Goal: Find contact information: Find contact information

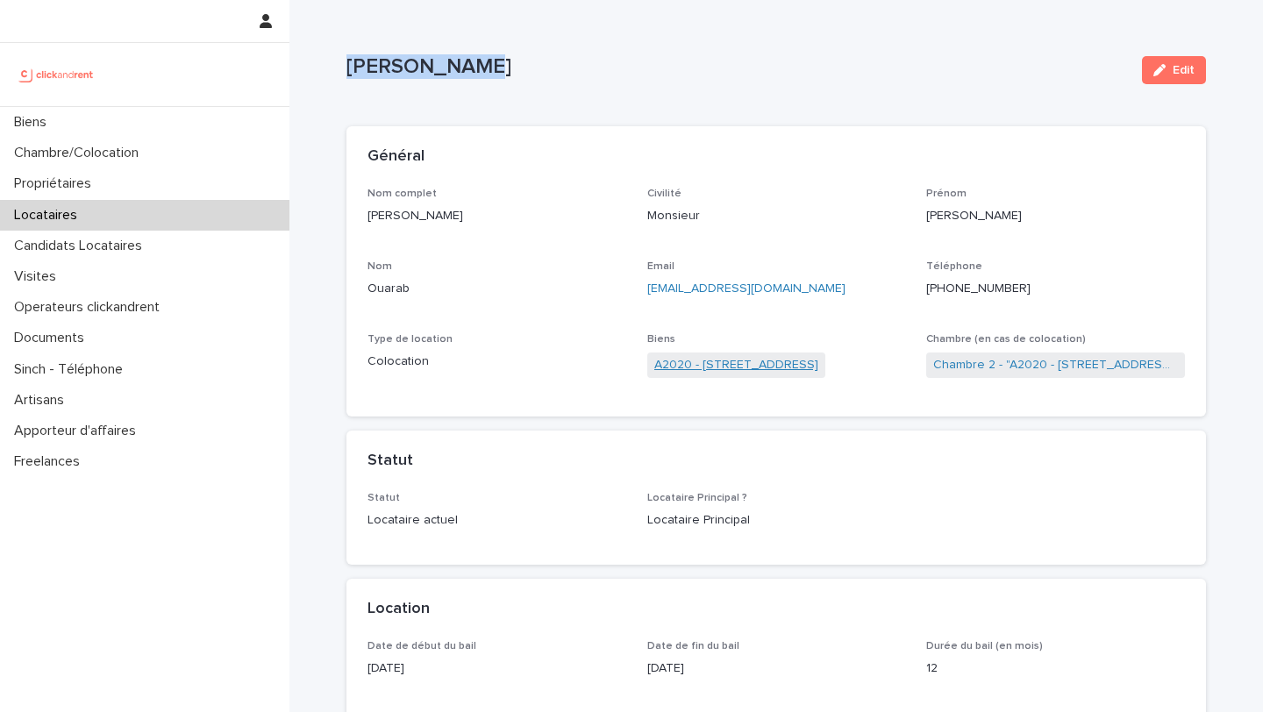
click at [685, 367] on link "A2020 - [STREET_ADDRESS]" at bounding box center [736, 365] width 164 height 18
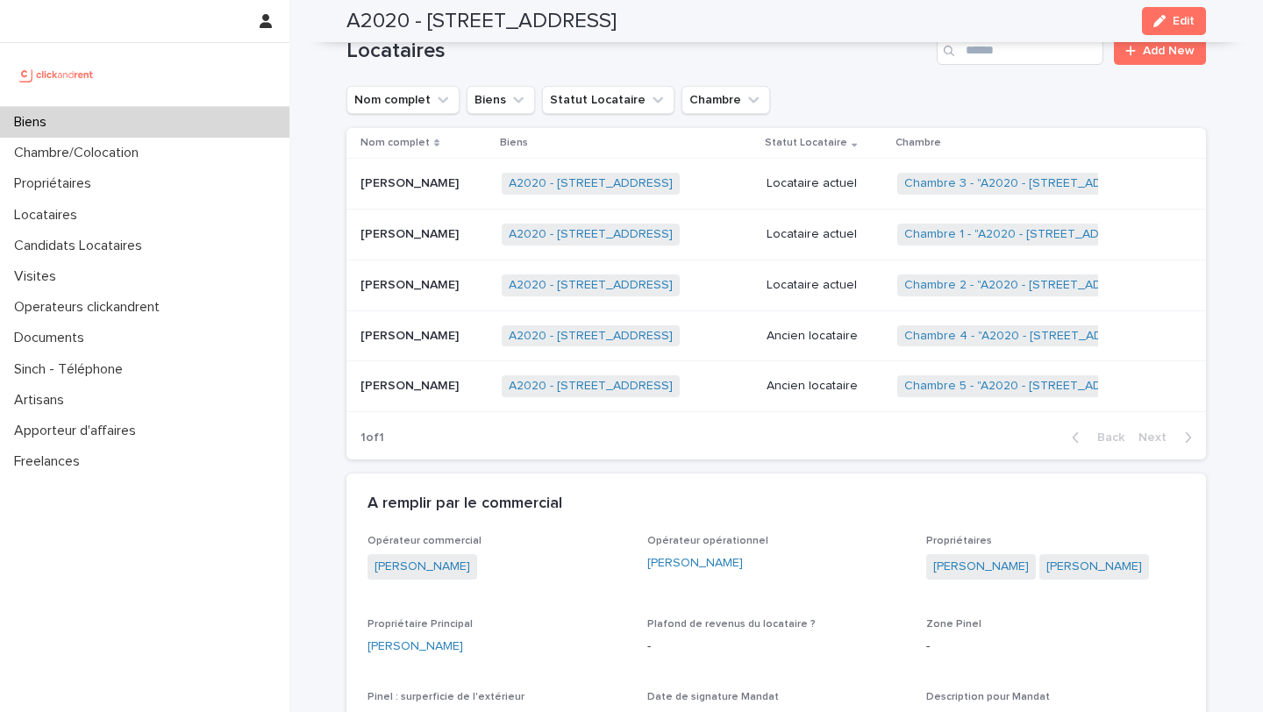
scroll to position [767, 0]
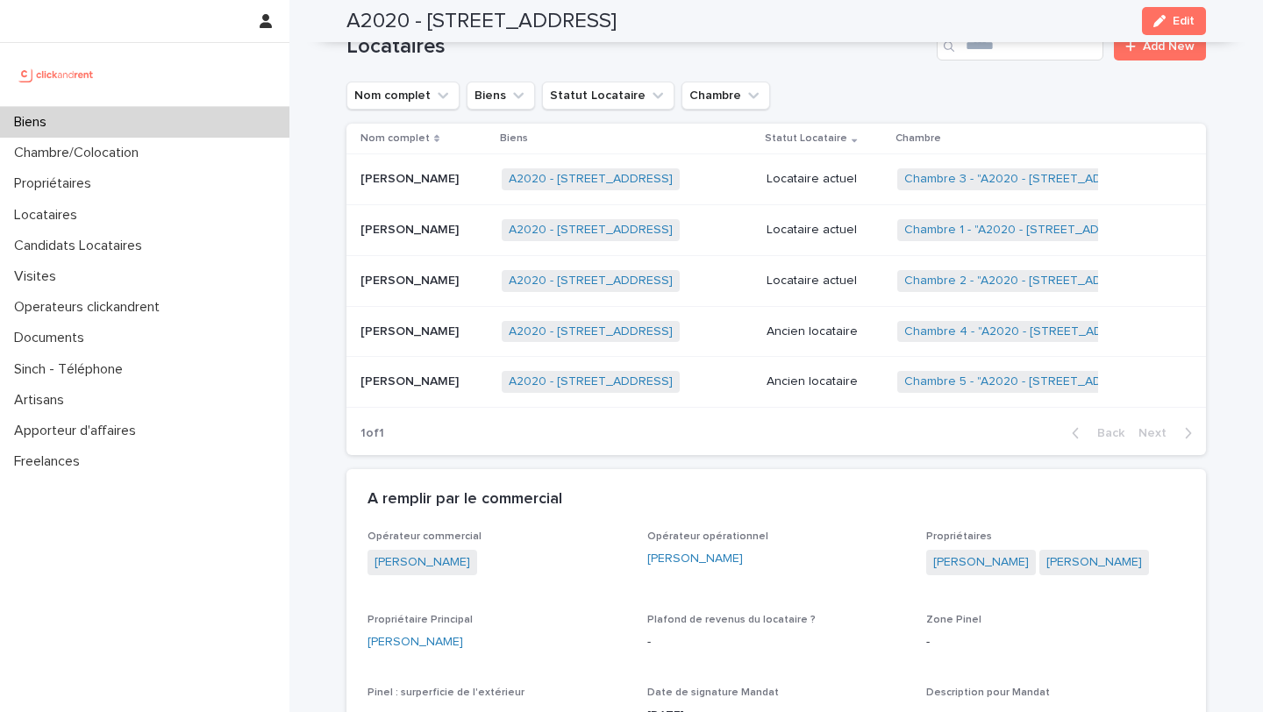
click at [442, 294] on div "[PERSON_NAME]" at bounding box center [423, 281] width 127 height 29
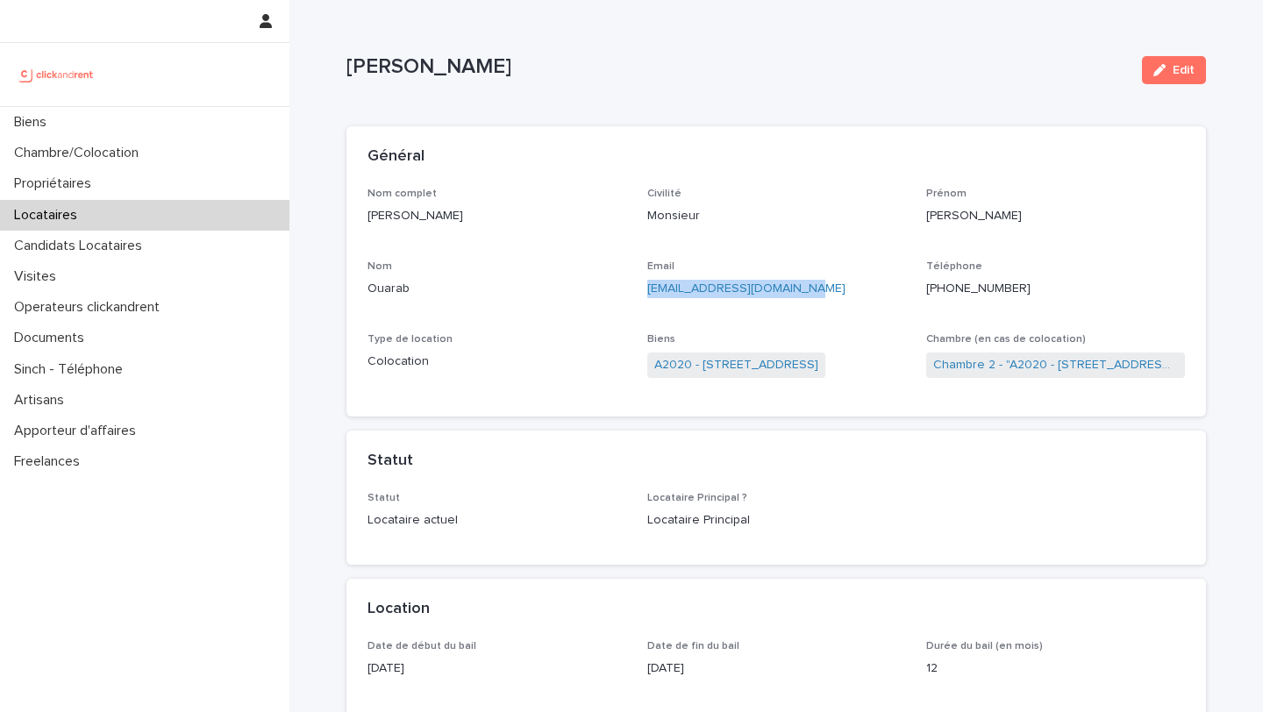
drag, startPoint x: 829, startPoint y: 288, endPoint x: 648, endPoint y: 292, distance: 180.7
click at [648, 292] on p "[EMAIL_ADDRESS][DOMAIN_NAME]" at bounding box center [776, 289] width 259 height 18
copy link "[EMAIL_ADDRESS][DOMAIN_NAME]"
click at [51, 122] on p "Biens" at bounding box center [33, 122] width 53 height 17
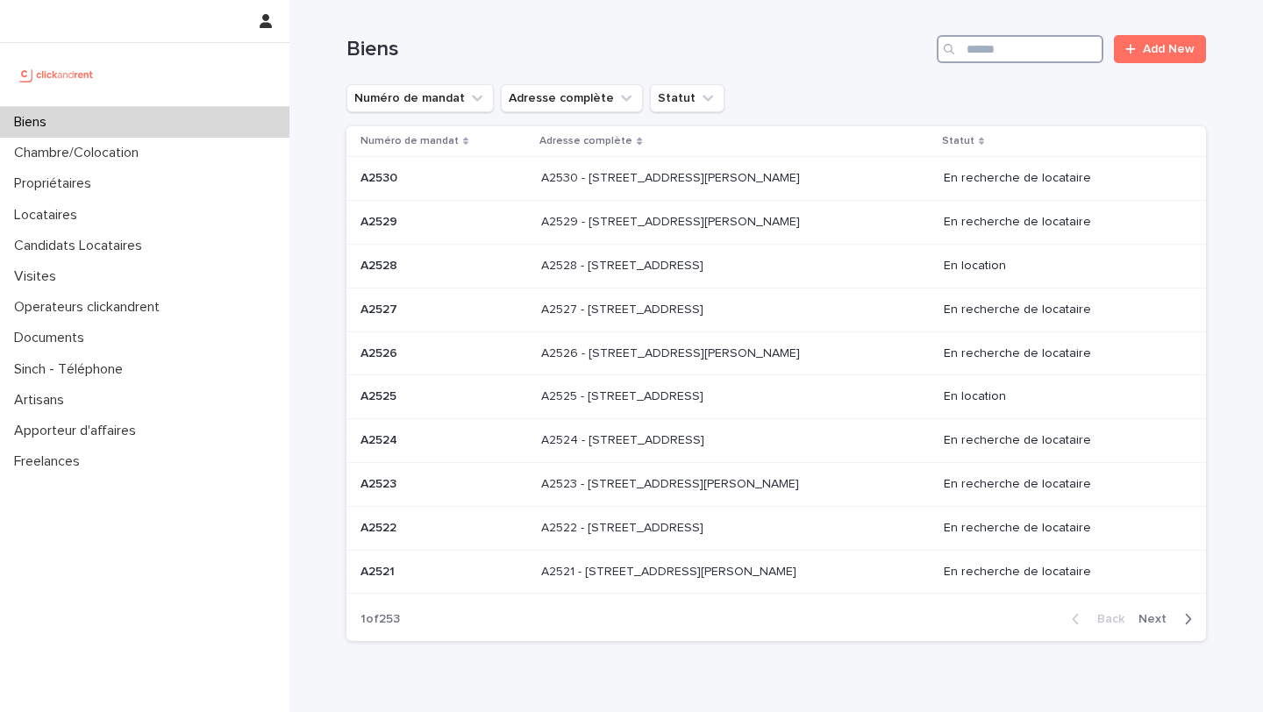
click at [985, 50] on input "Search" at bounding box center [1020, 49] width 167 height 28
click at [989, 47] on input "Search" at bounding box center [1020, 49] width 167 height 28
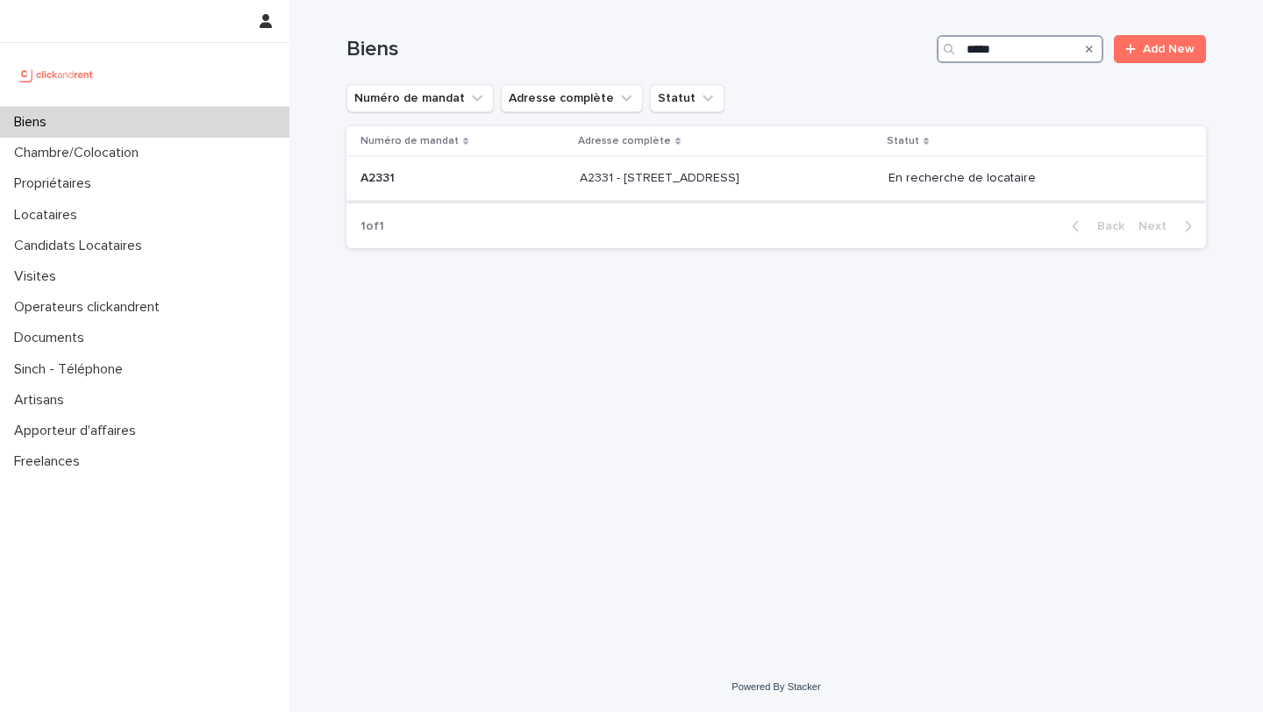
type input "*****"
click at [391, 184] on p "A2331" at bounding box center [379, 177] width 38 height 18
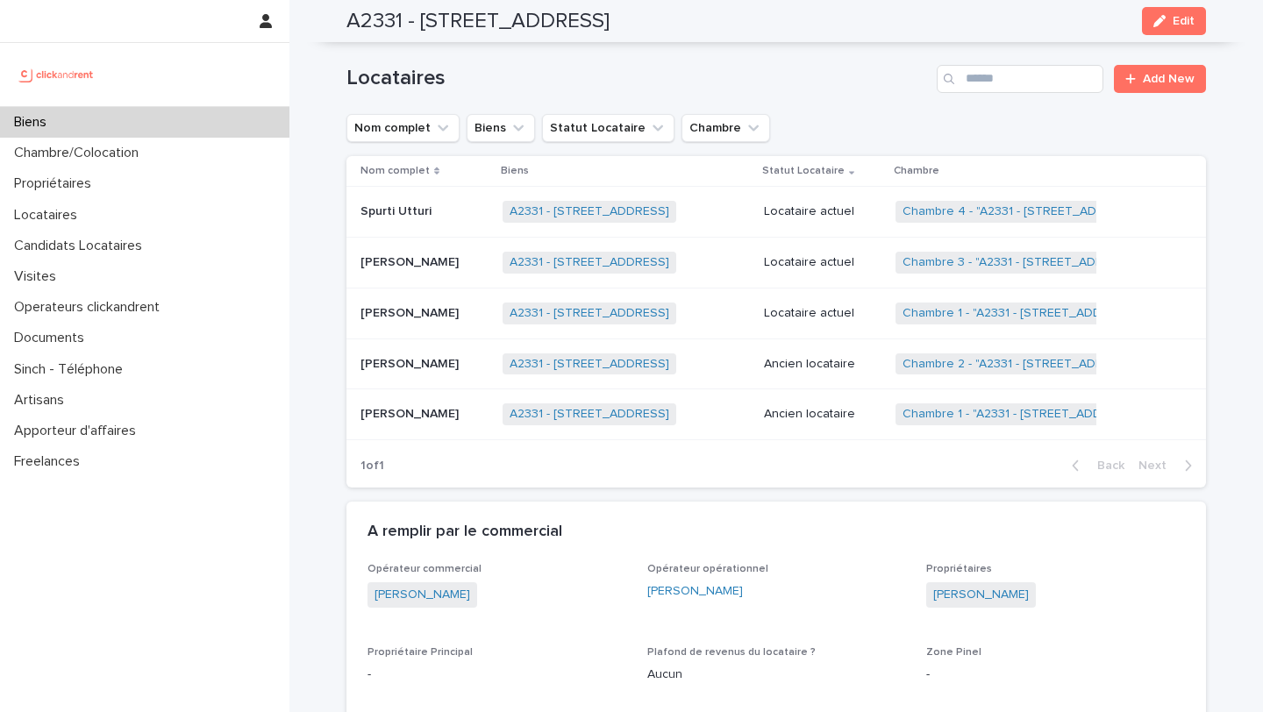
scroll to position [1224, 0]
click at [605, 118] on button "Statut Locataire" at bounding box center [608, 130] width 132 height 28
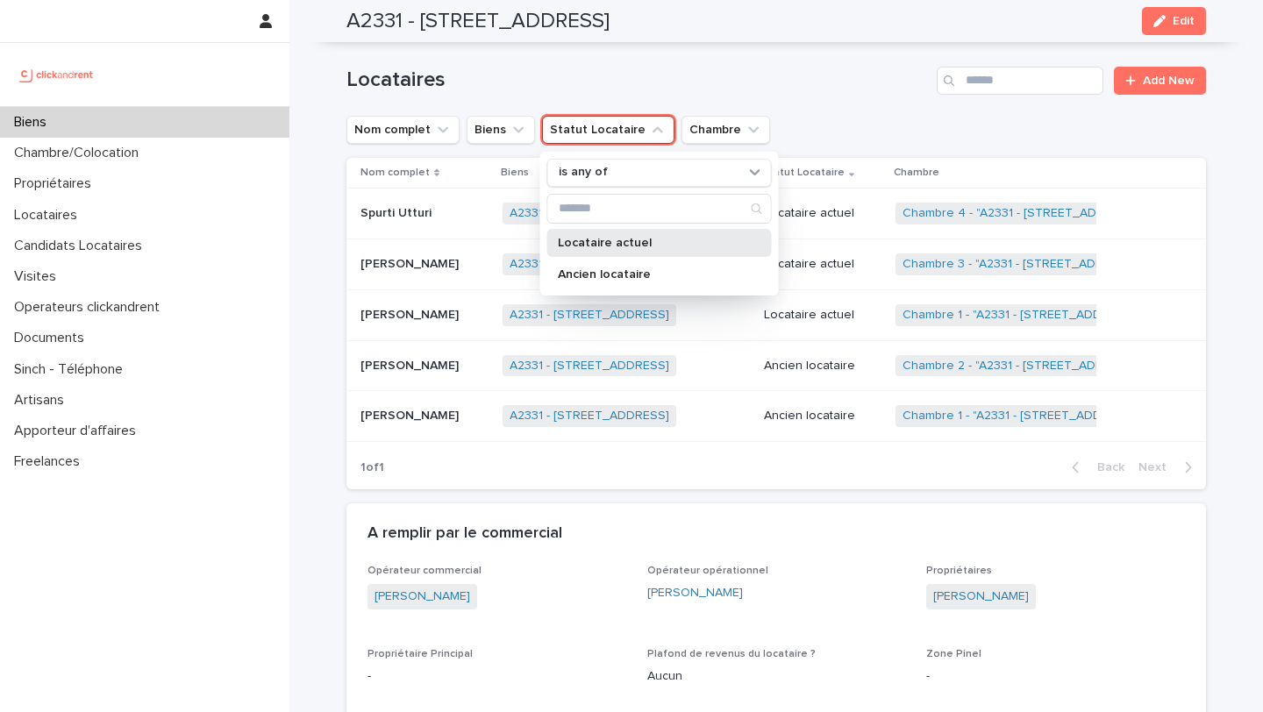
click at [615, 237] on p "Locataire actuel" at bounding box center [651, 243] width 186 height 12
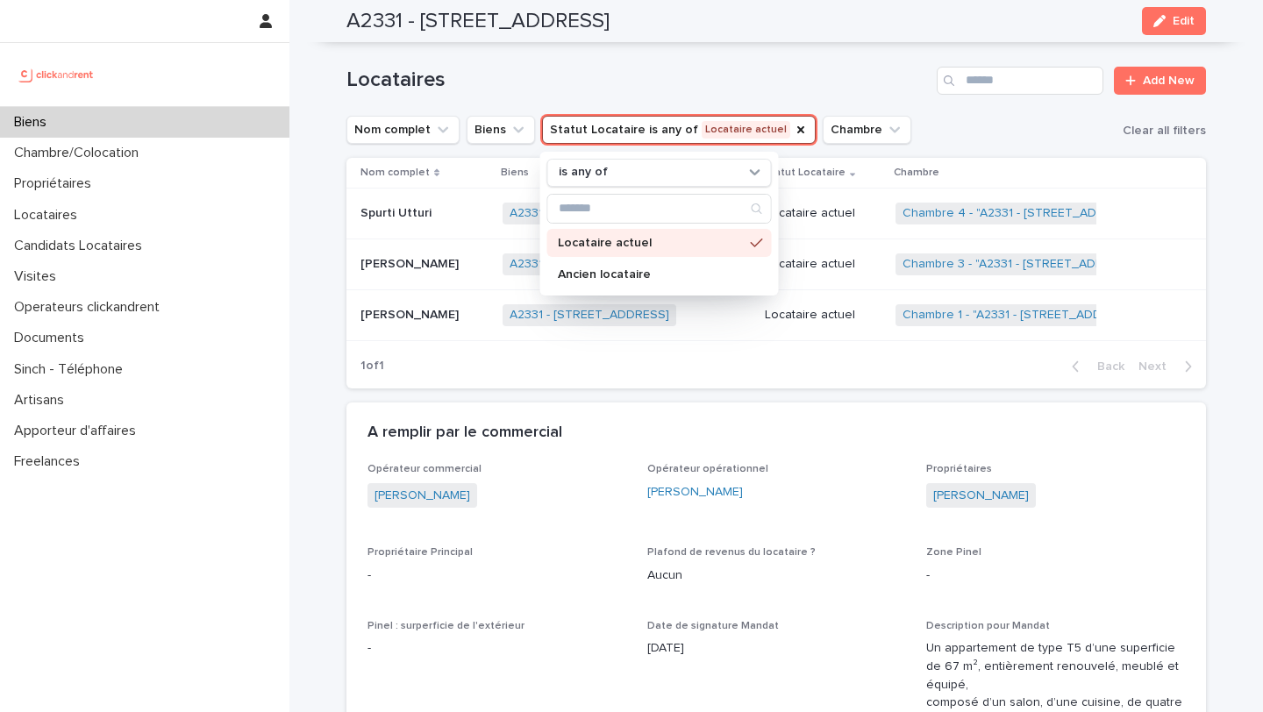
click at [588, 71] on h1 "Locataires" at bounding box center [637, 80] width 583 height 25
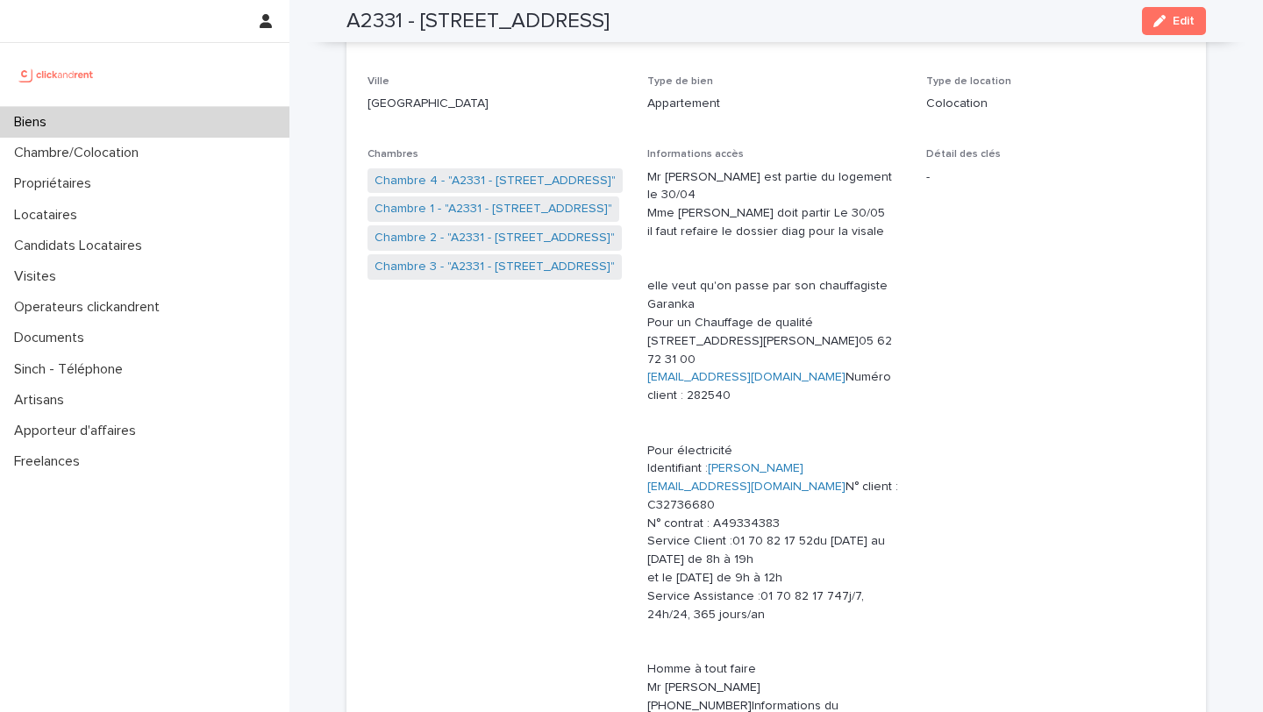
scroll to position [251, 0]
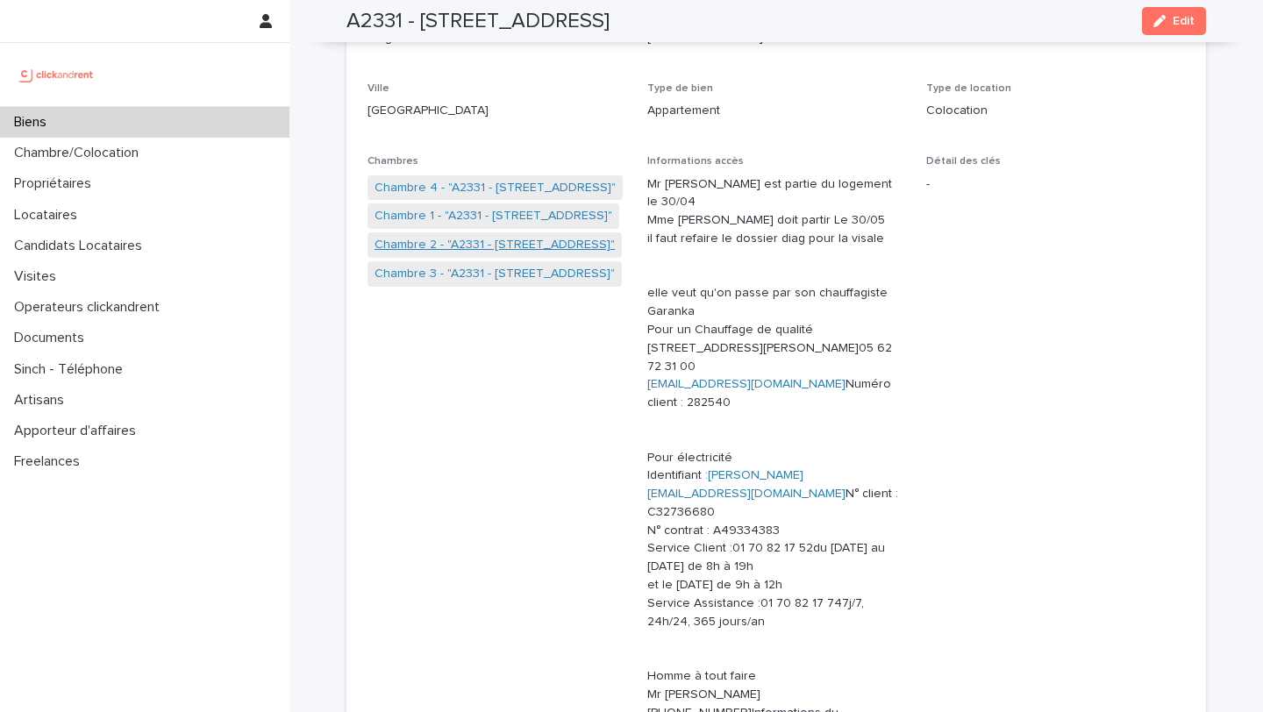
click at [457, 245] on link "Chambre 2 - "A2331 - [STREET_ADDRESS]"" at bounding box center [494, 245] width 240 height 18
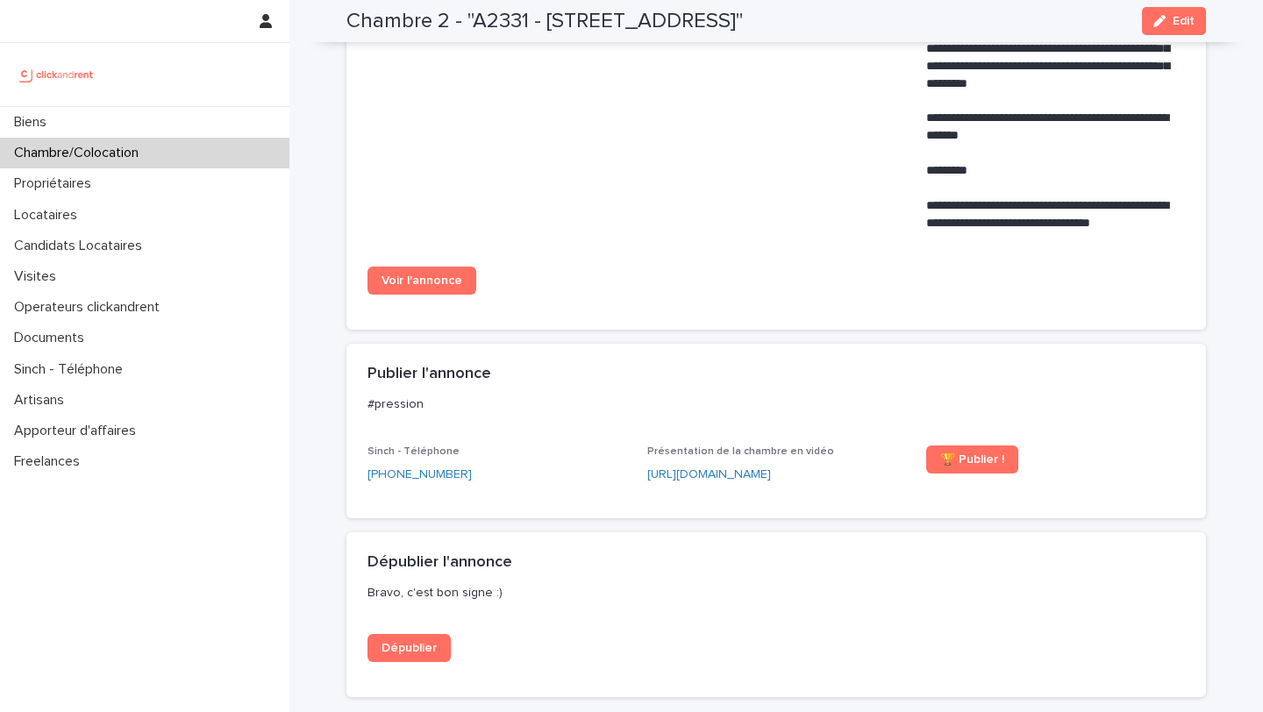
scroll to position [1230, 0]
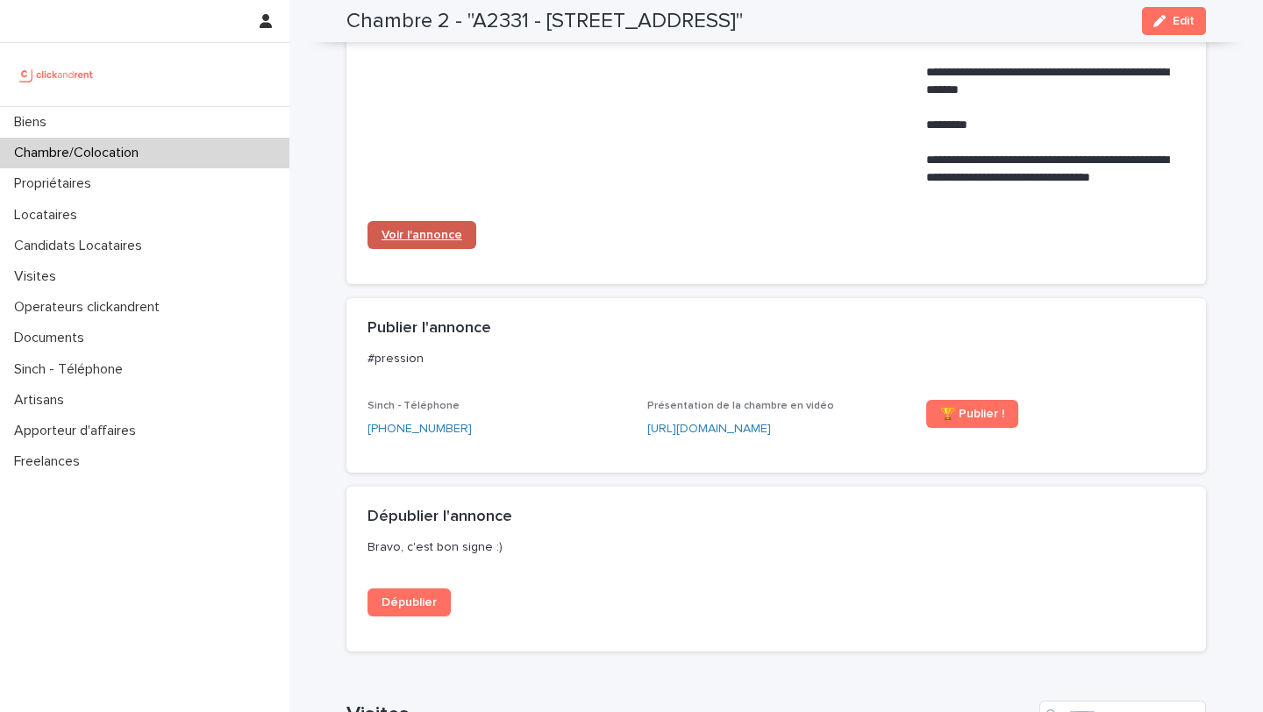
click at [439, 239] on span "Voir l'annonce" at bounding box center [422, 235] width 81 height 12
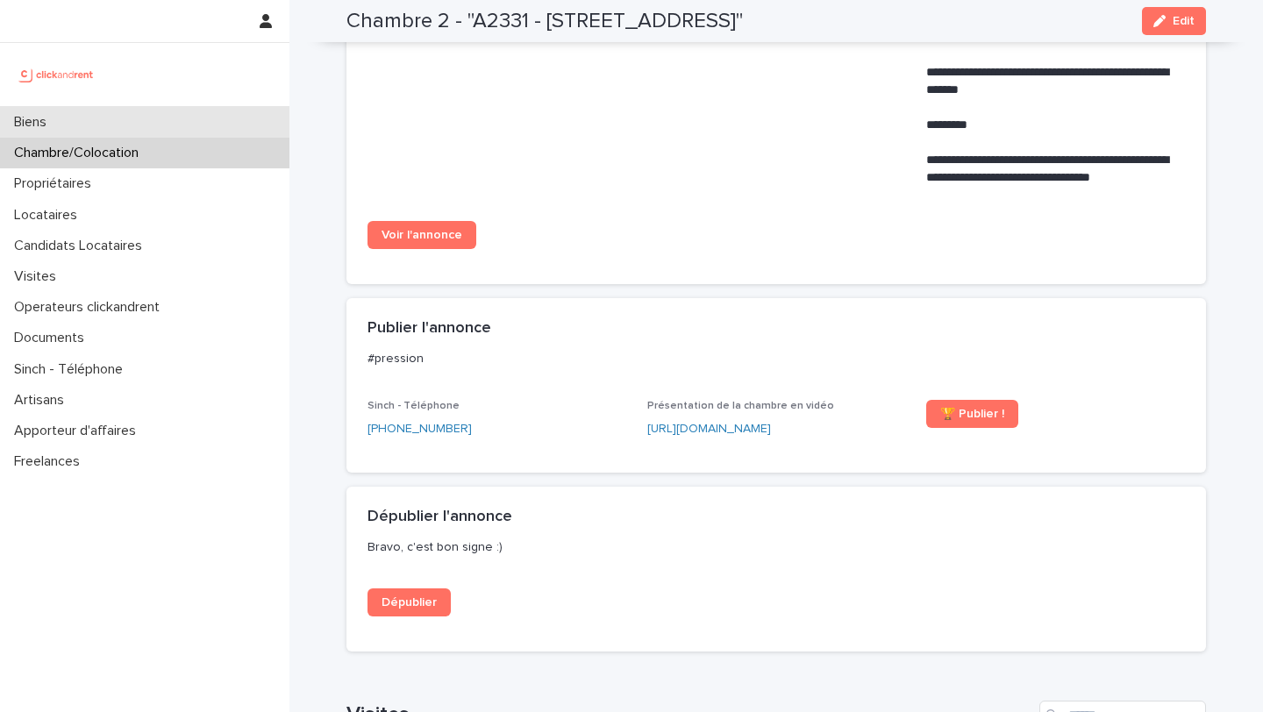
click at [96, 118] on div "Biens" at bounding box center [144, 122] width 289 height 31
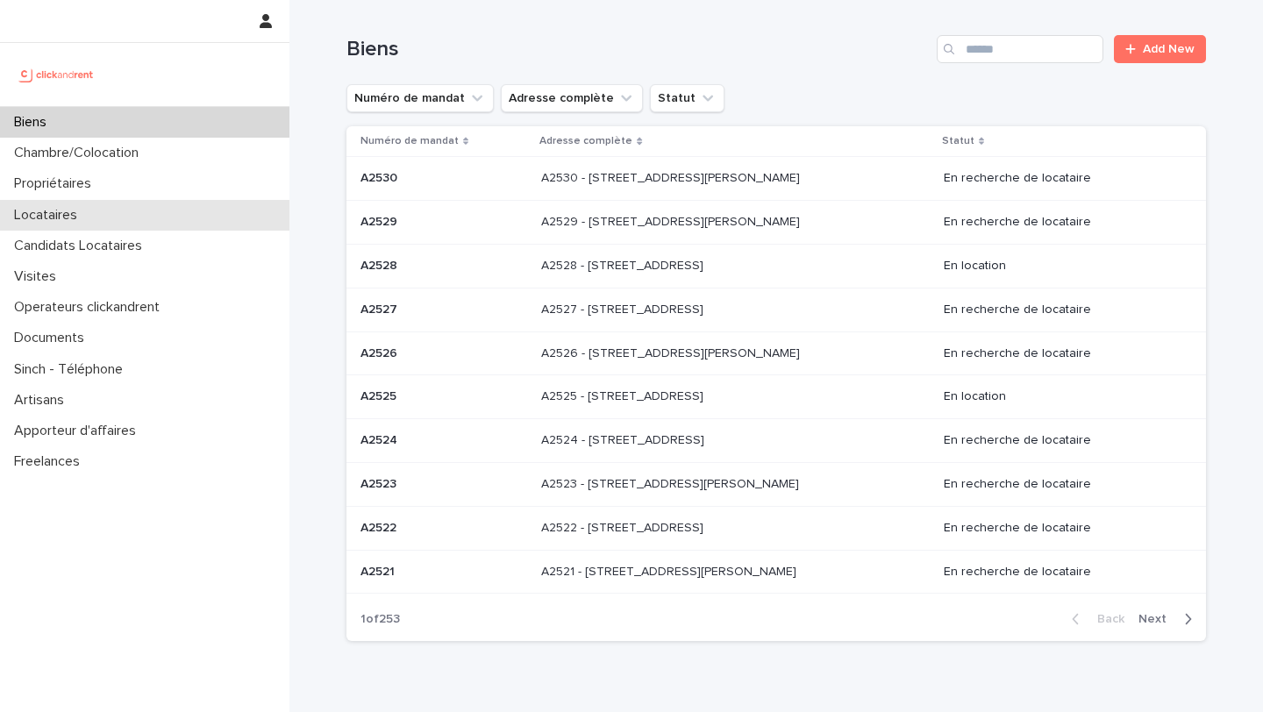
click at [50, 220] on p "Locataires" at bounding box center [49, 215] width 84 height 17
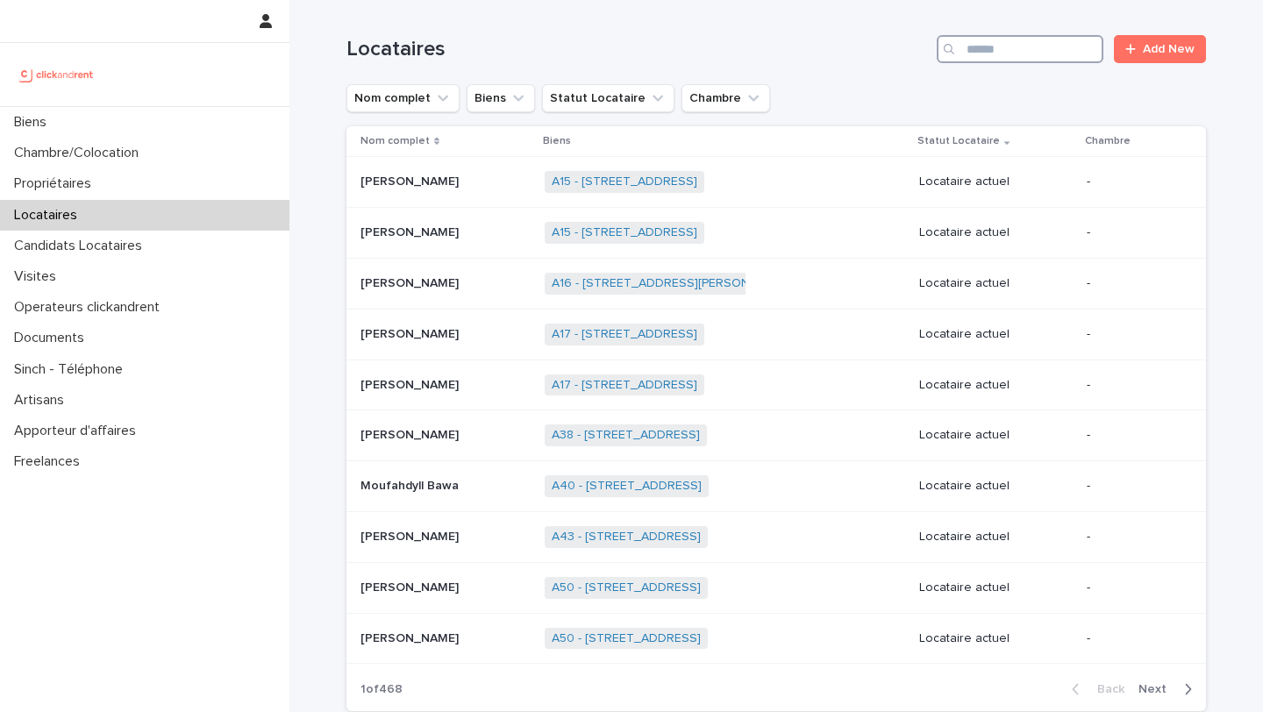
click at [975, 59] on input "Search" at bounding box center [1020, 49] width 167 height 28
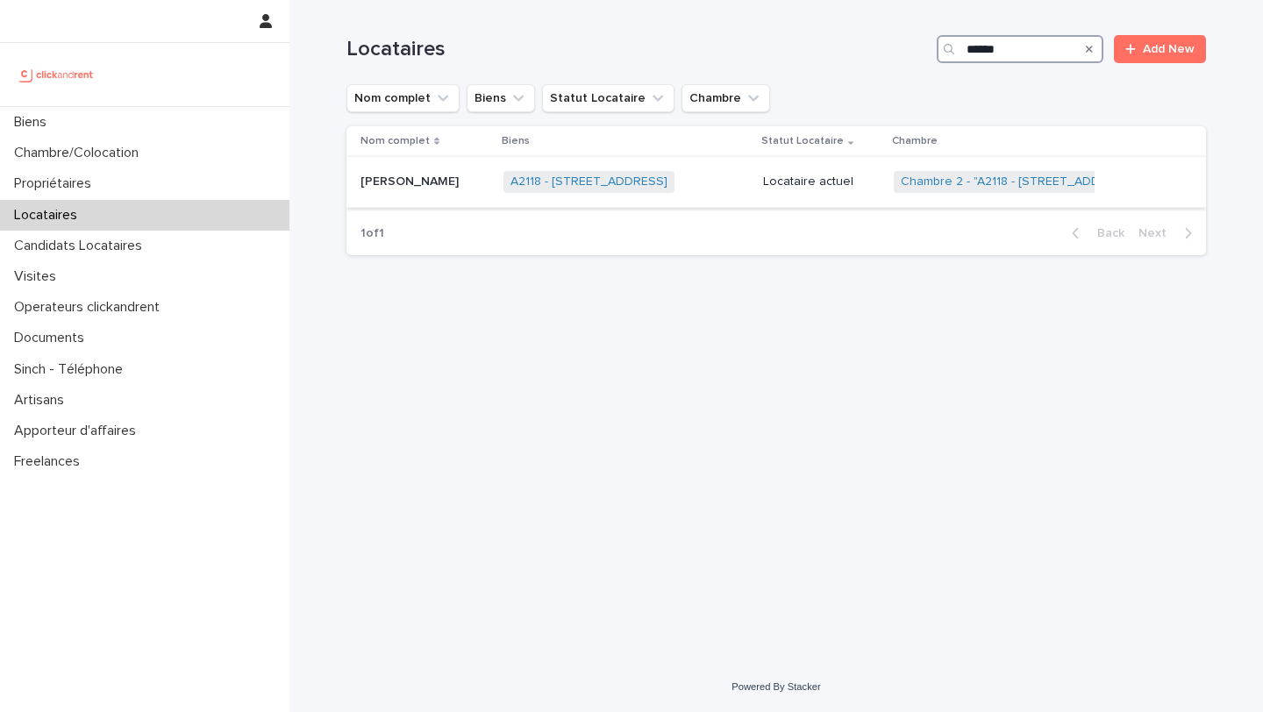
type input "******"
click at [417, 184] on p "[PERSON_NAME]" at bounding box center [411, 180] width 102 height 18
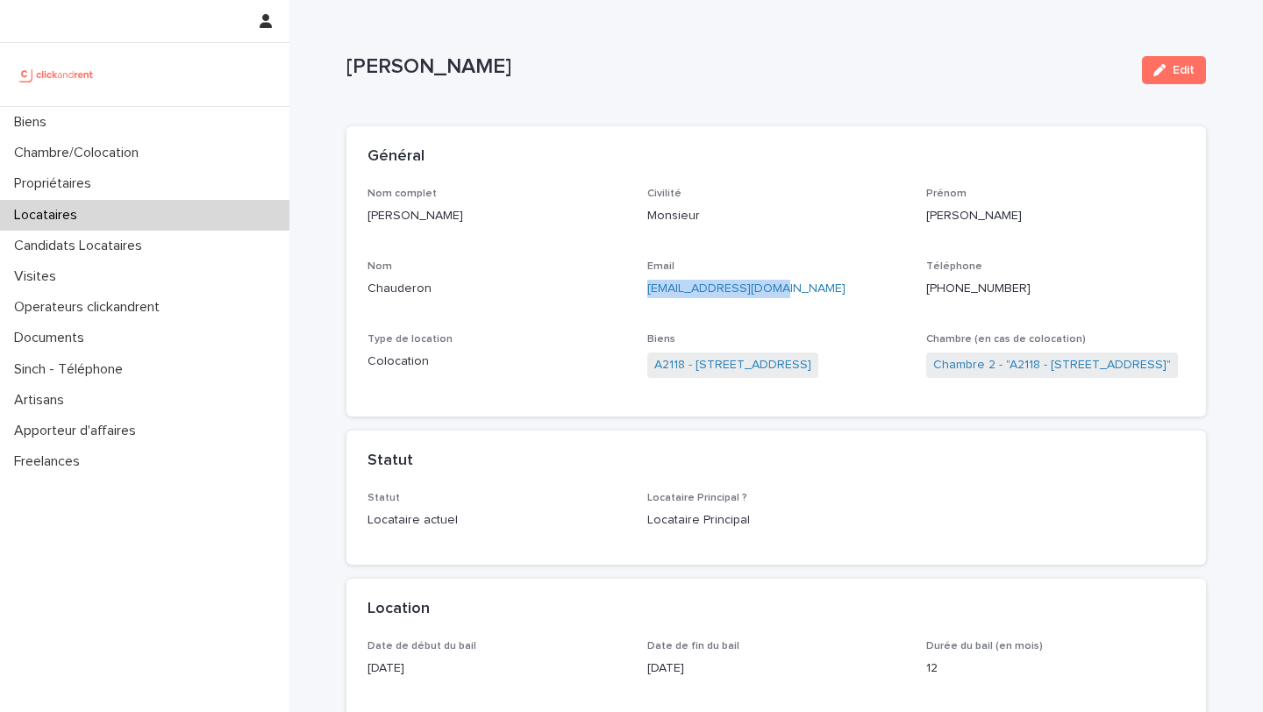
drag, startPoint x: 795, startPoint y: 294, endPoint x: 644, endPoint y: 295, distance: 150.9
click at [644, 295] on div "Nom complet [PERSON_NAME] Civilité Monsieur [PERSON_NAME] [PERSON_NAME] Email […" at bounding box center [775, 292] width 817 height 209
copy link "[EMAIL_ADDRESS][DOMAIN_NAME]"
click at [767, 360] on link "A2118 - [STREET_ADDRESS]" at bounding box center [732, 365] width 157 height 18
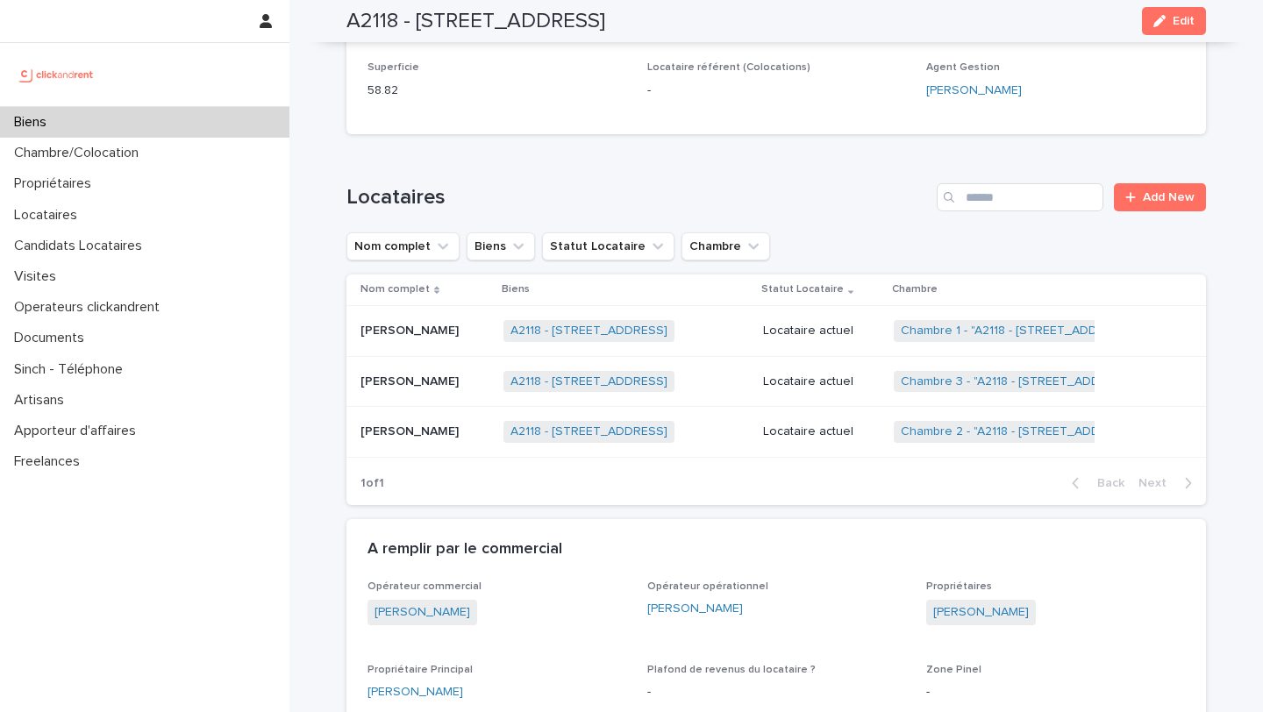
scroll to position [561, 0]
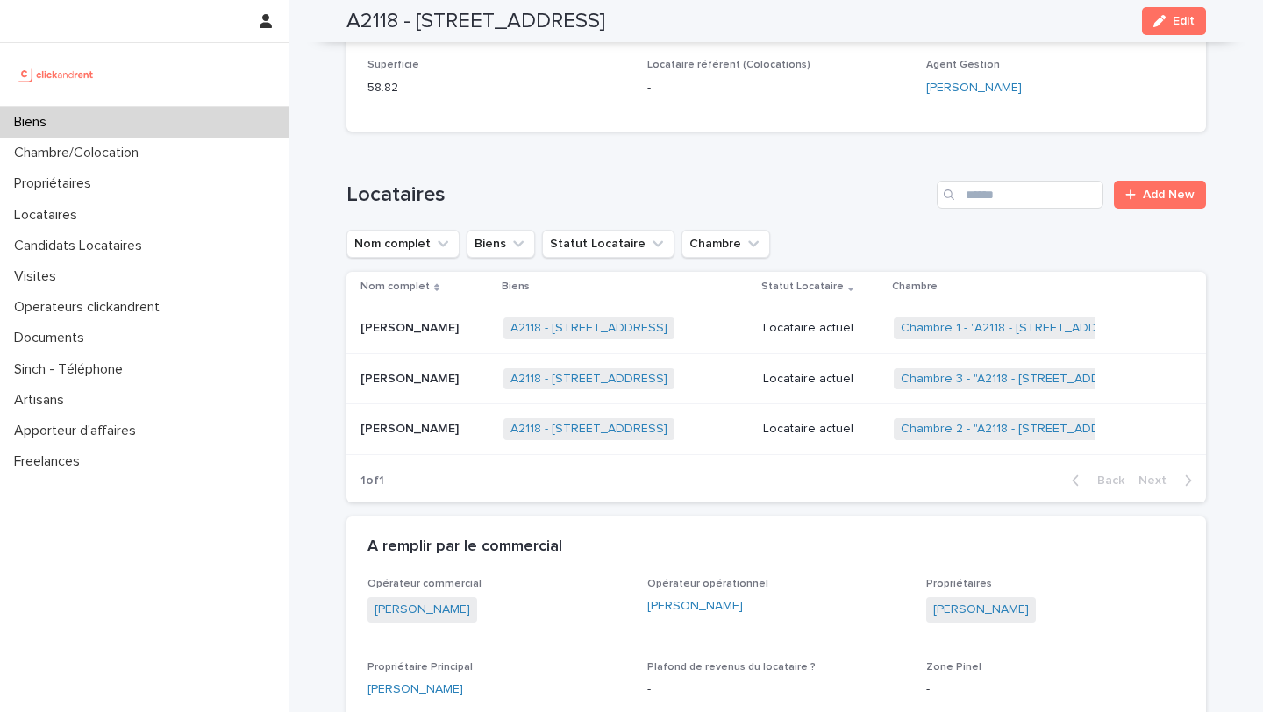
click at [415, 332] on p "[PERSON_NAME]" at bounding box center [411, 326] width 102 height 18
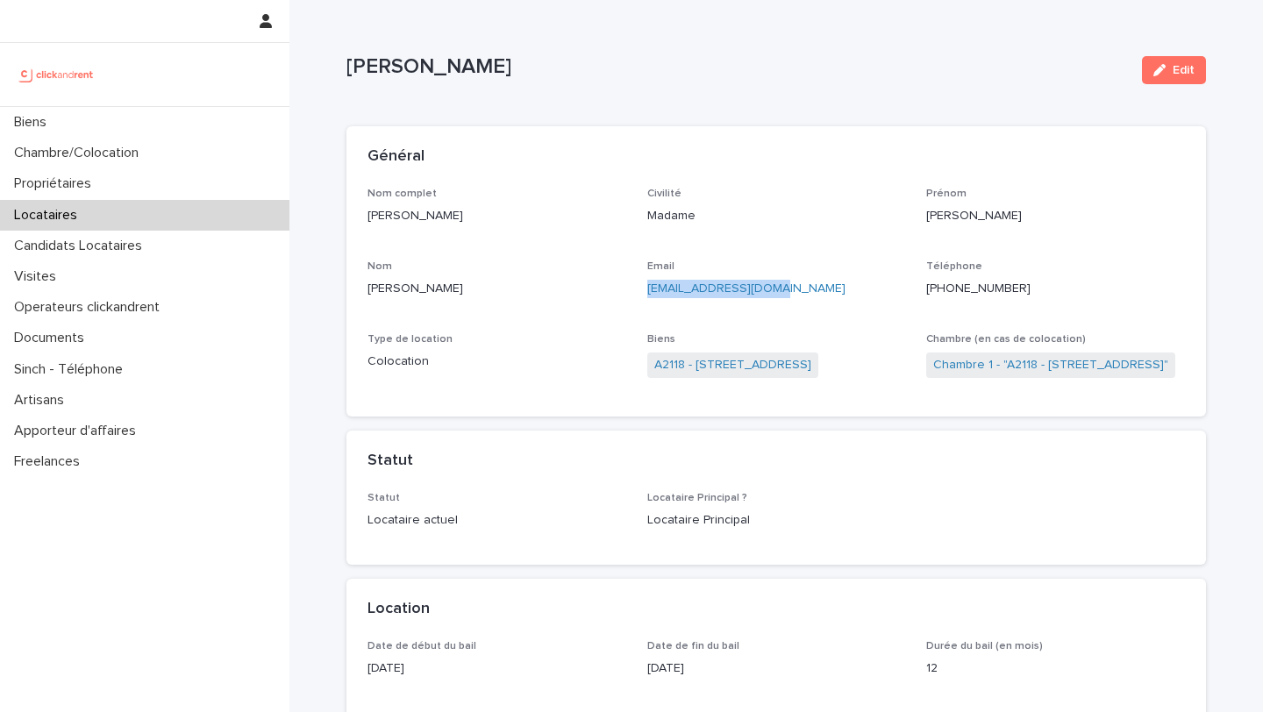
drag, startPoint x: 789, startPoint y: 292, endPoint x: 642, endPoint y: 295, distance: 147.4
click at [642, 295] on div "Nom complet [PERSON_NAME] Civilité Madame Prénom [PERSON_NAME] Email [EMAIL_ADD…" at bounding box center [775, 292] width 817 height 209
copy link "[EMAIL_ADDRESS][DOMAIN_NAME]"
click at [724, 373] on link "A2118 - [STREET_ADDRESS]" at bounding box center [732, 365] width 157 height 18
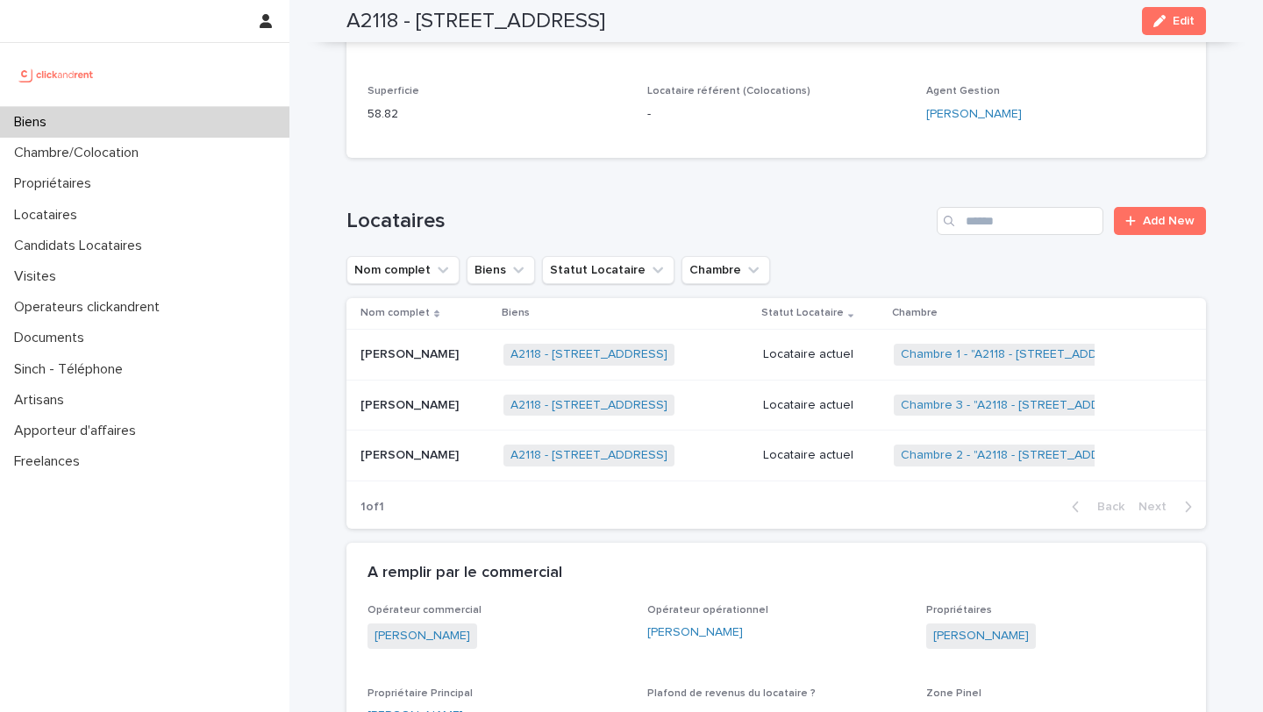
scroll to position [564, 0]
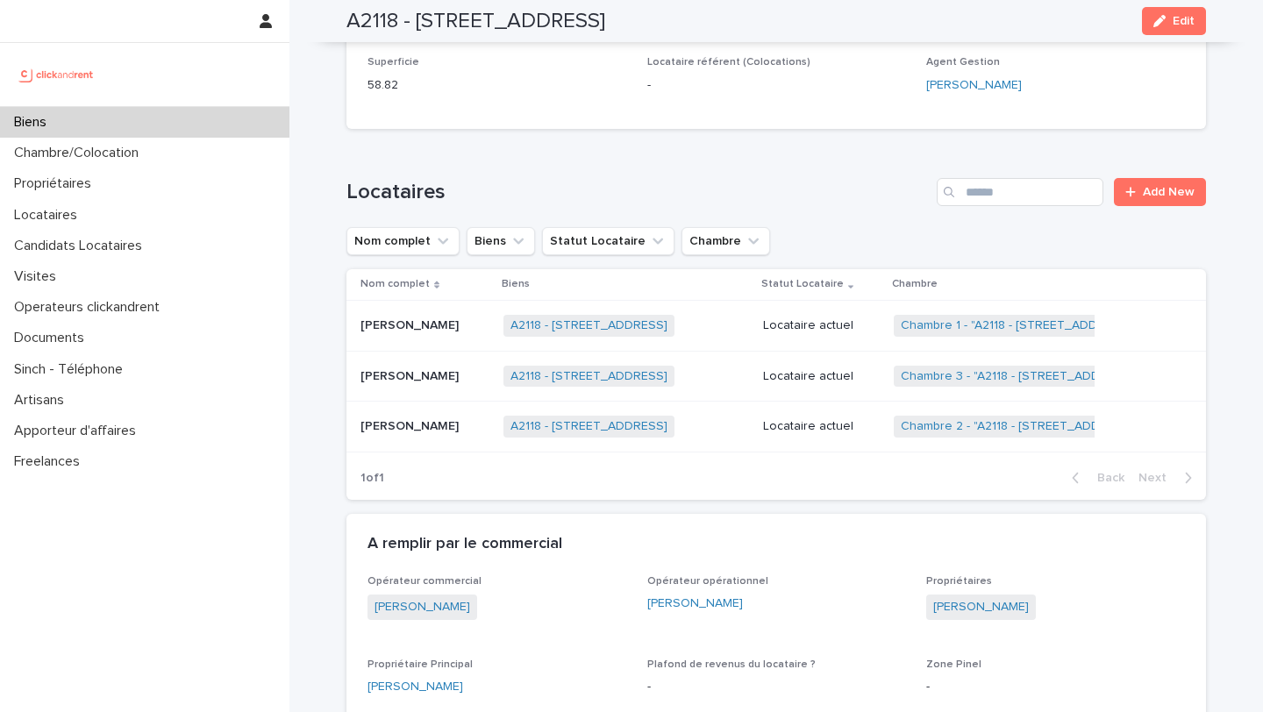
click at [420, 374] on p "[PERSON_NAME]" at bounding box center [411, 375] width 102 height 18
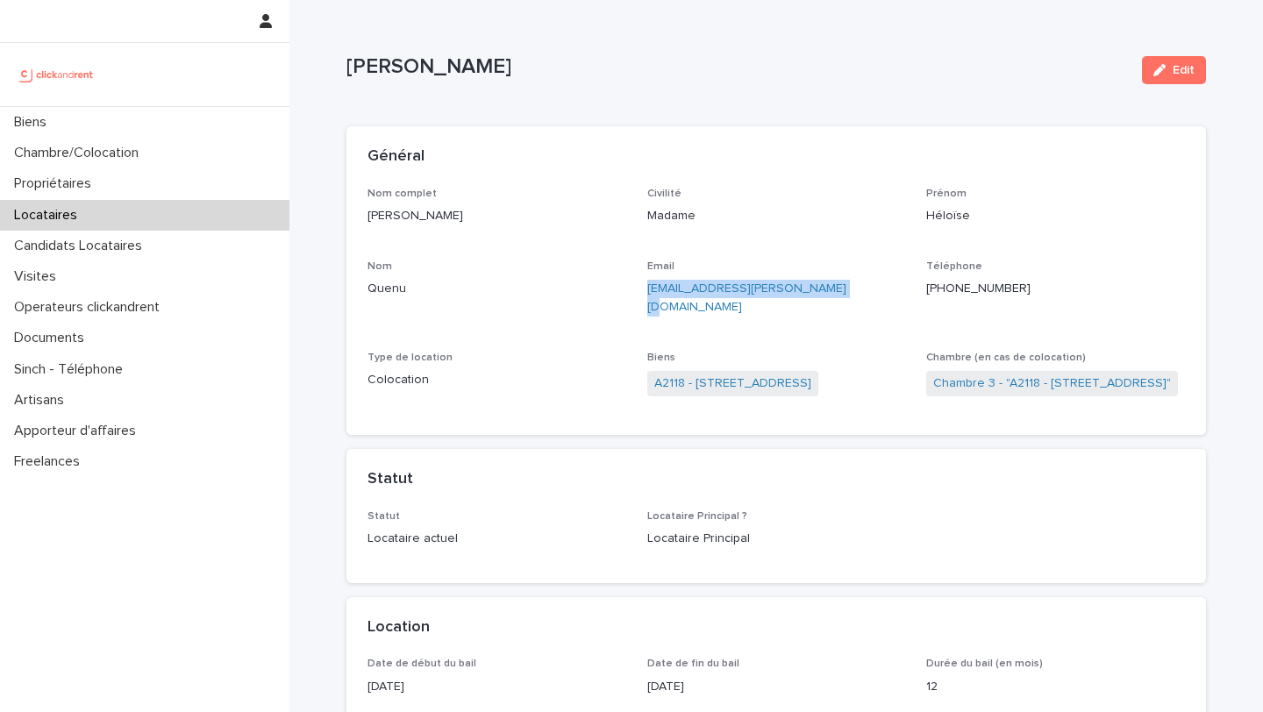
drag, startPoint x: 836, startPoint y: 293, endPoint x: 644, endPoint y: 293, distance: 192.1
click at [644, 293] on div "Nom complet [PERSON_NAME] Civilité Madame [PERSON_NAME] Email [EMAIL_ADDRESS][P…" at bounding box center [775, 301] width 817 height 226
copy link "[EMAIL_ADDRESS][PERSON_NAME][DOMAIN_NAME]"
click at [695, 374] on link "A2118 - [STREET_ADDRESS]" at bounding box center [732, 383] width 157 height 18
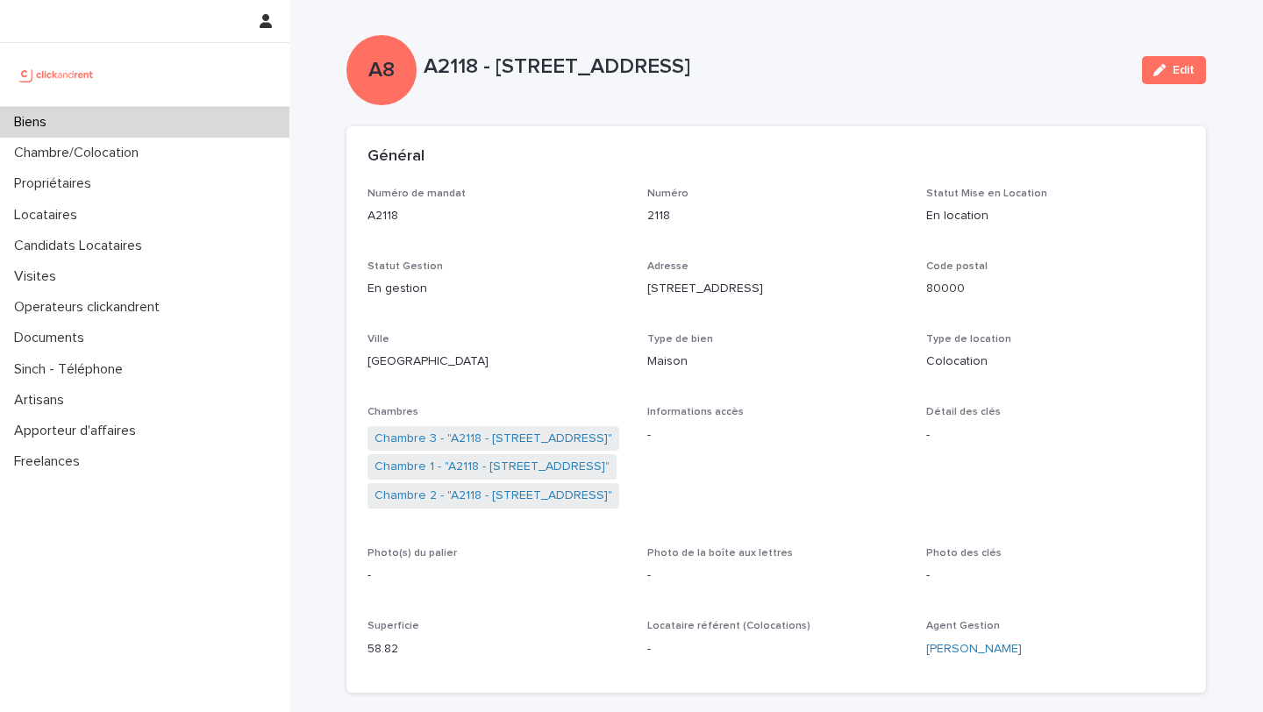
drag, startPoint x: 814, startPoint y: 75, endPoint x: 500, endPoint y: 69, distance: 314.0
click at [500, 69] on p "A2118 - [STREET_ADDRESS]" at bounding box center [776, 66] width 704 height 25
copy p "[STREET_ADDRESS]"
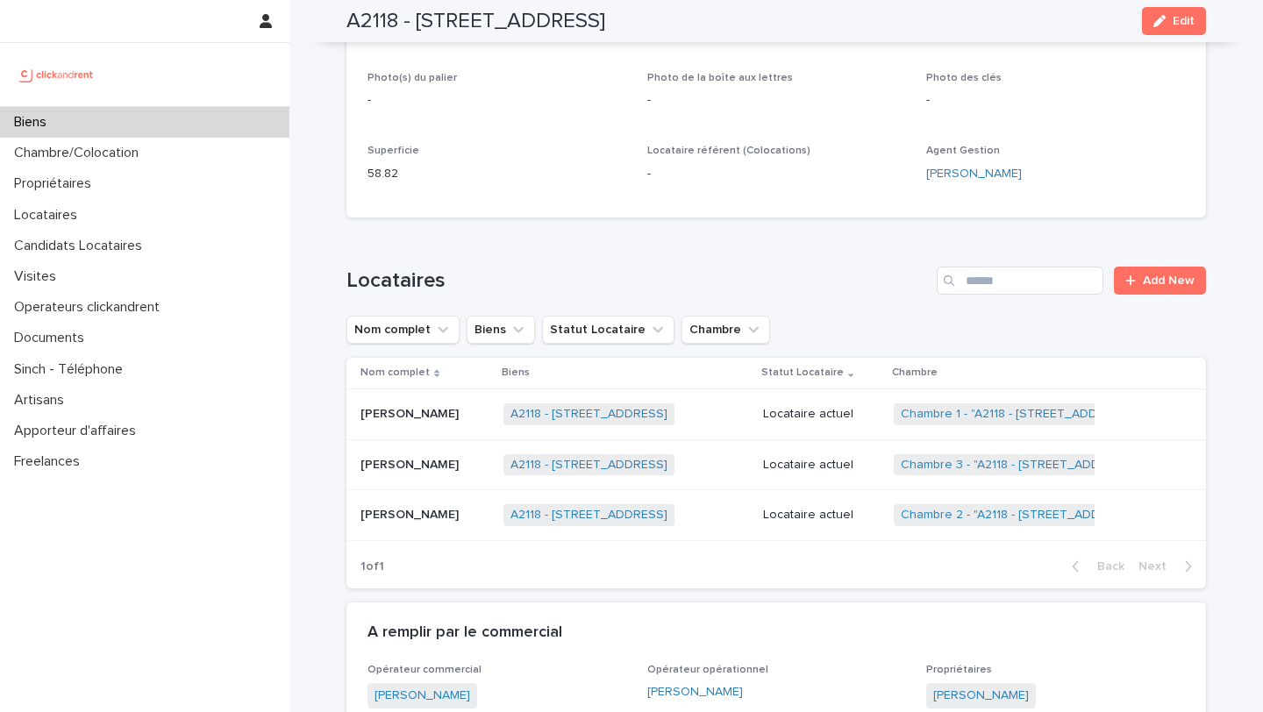
scroll to position [483, 0]
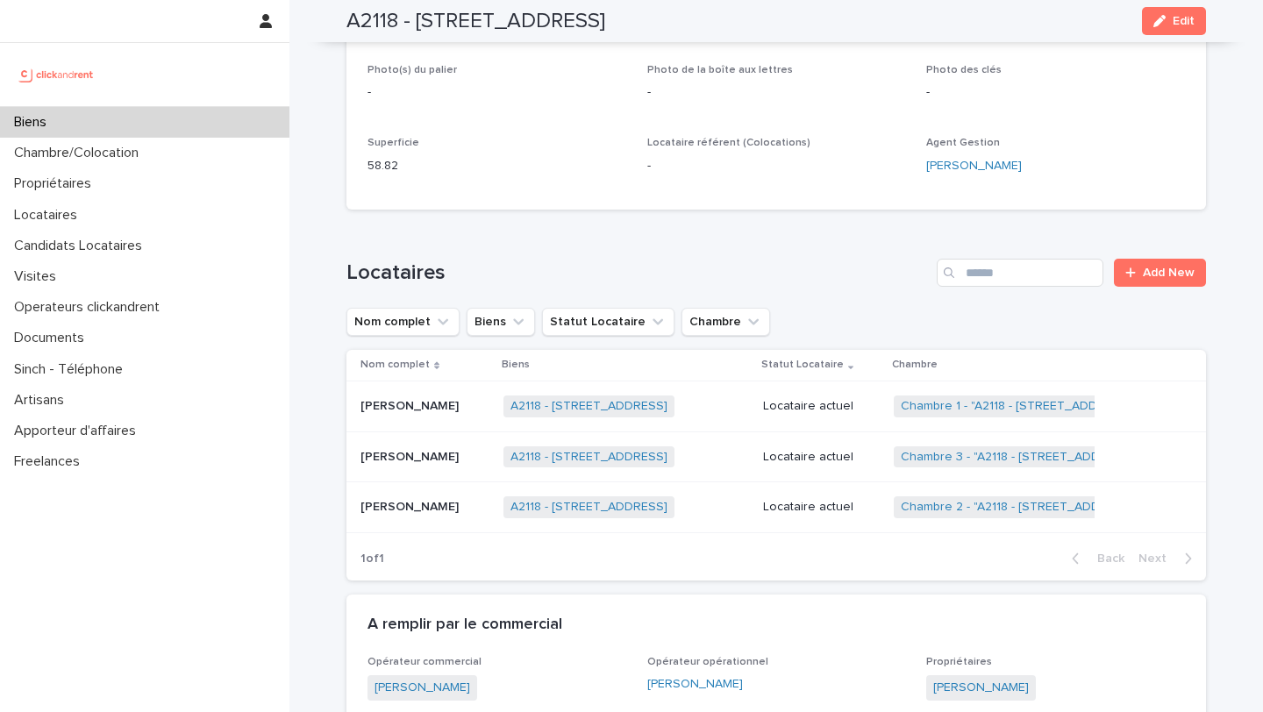
click at [445, 503] on p "[PERSON_NAME]" at bounding box center [411, 505] width 102 height 18
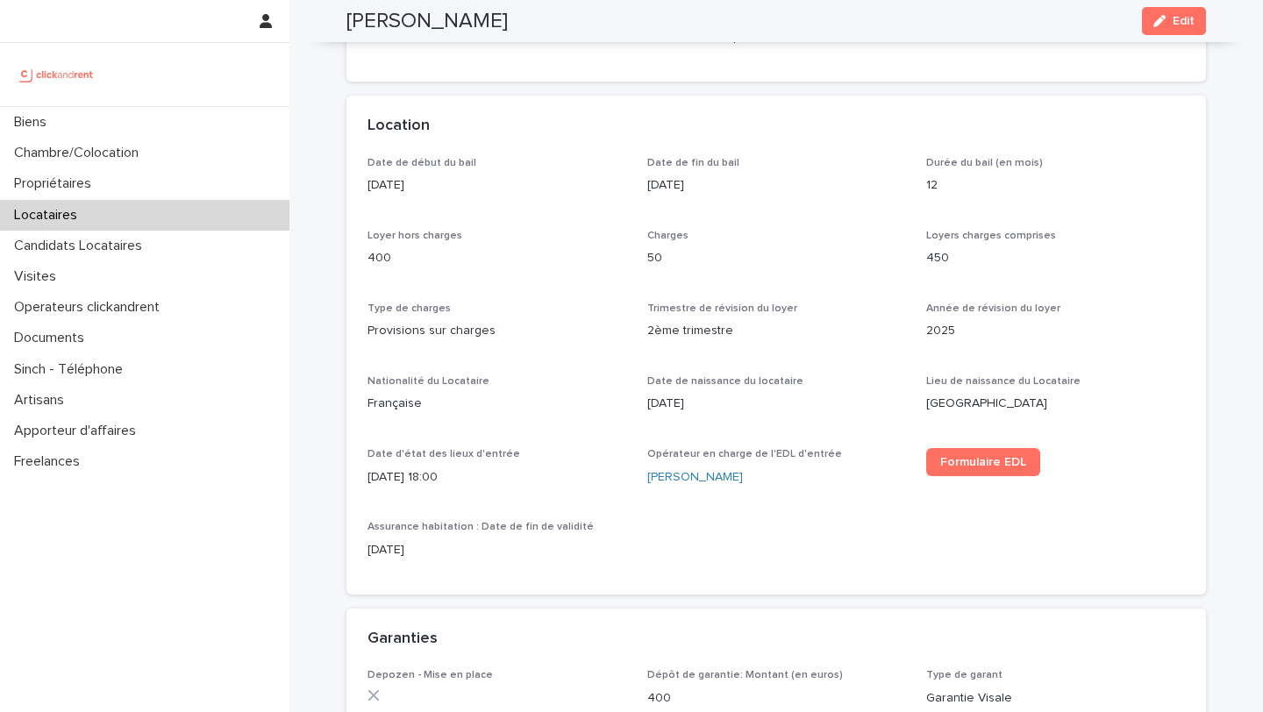
click at [450, 10] on h2 "[PERSON_NAME]" at bounding box center [426, 21] width 161 height 25
copy h2 "Chauderon"
click at [560, 81] on div "Statut Locataire actuel Locataire Principal ? Locataire Principal" at bounding box center [775, 45] width 859 height 73
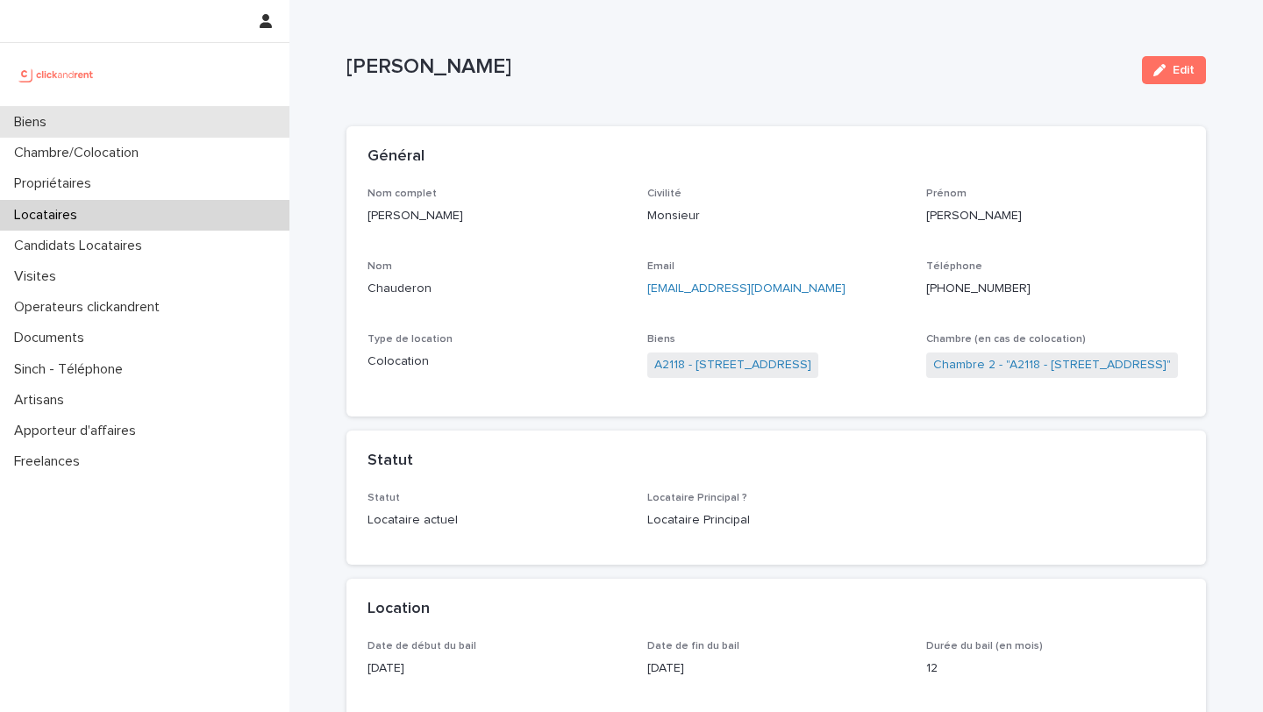
click at [78, 123] on div "Biens" at bounding box center [144, 122] width 289 height 31
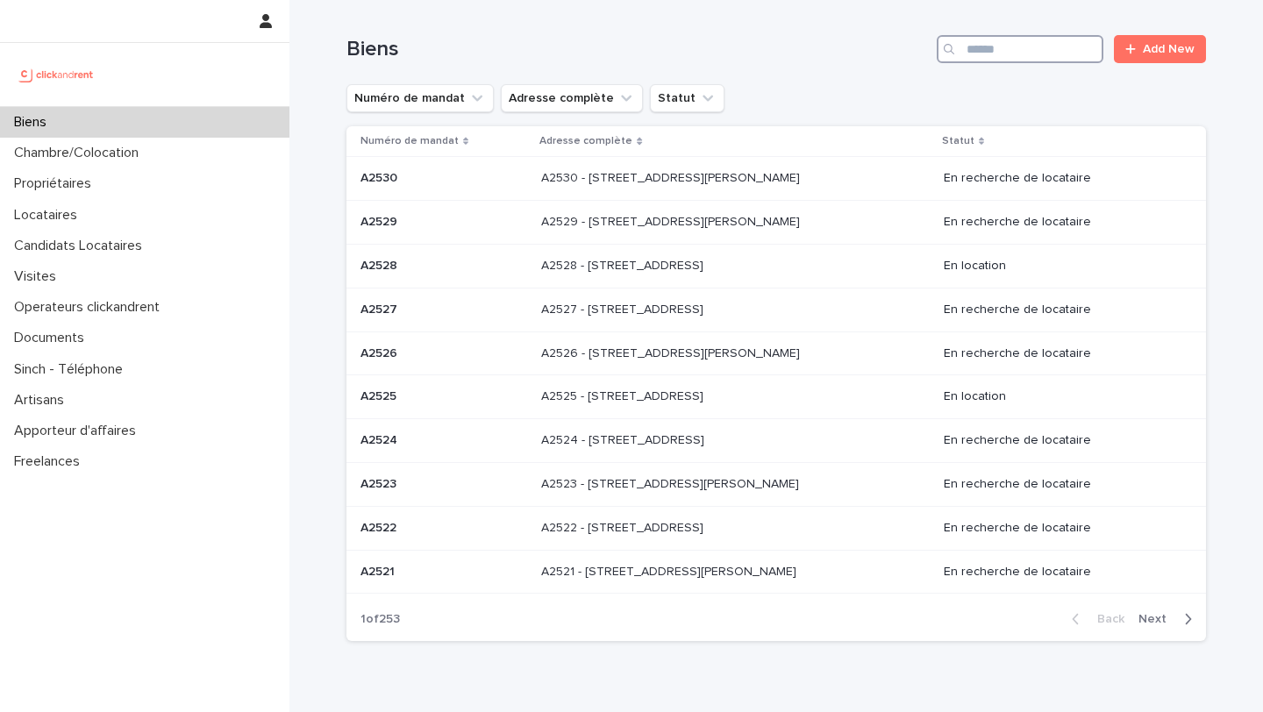
click at [998, 57] on input "Search" at bounding box center [1020, 49] width 167 height 28
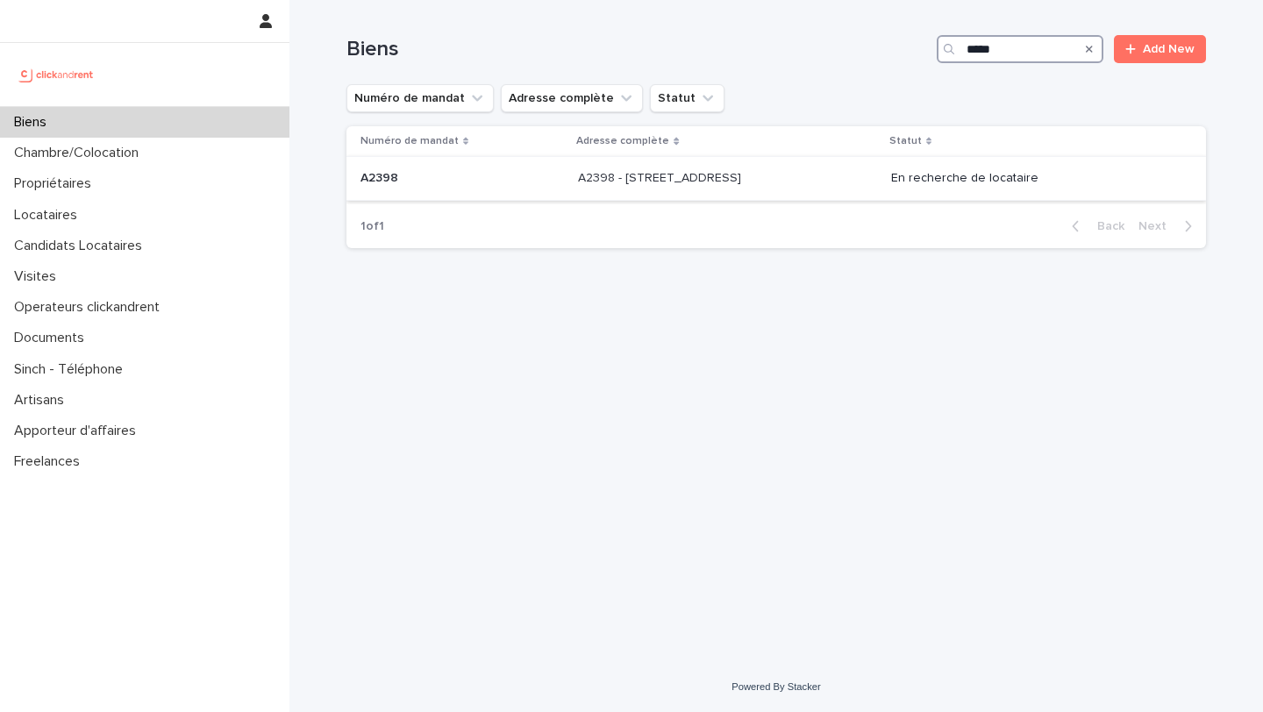
type input "*****"
click at [642, 183] on p "A2398 - [STREET_ADDRESS]" at bounding box center [661, 177] width 167 height 18
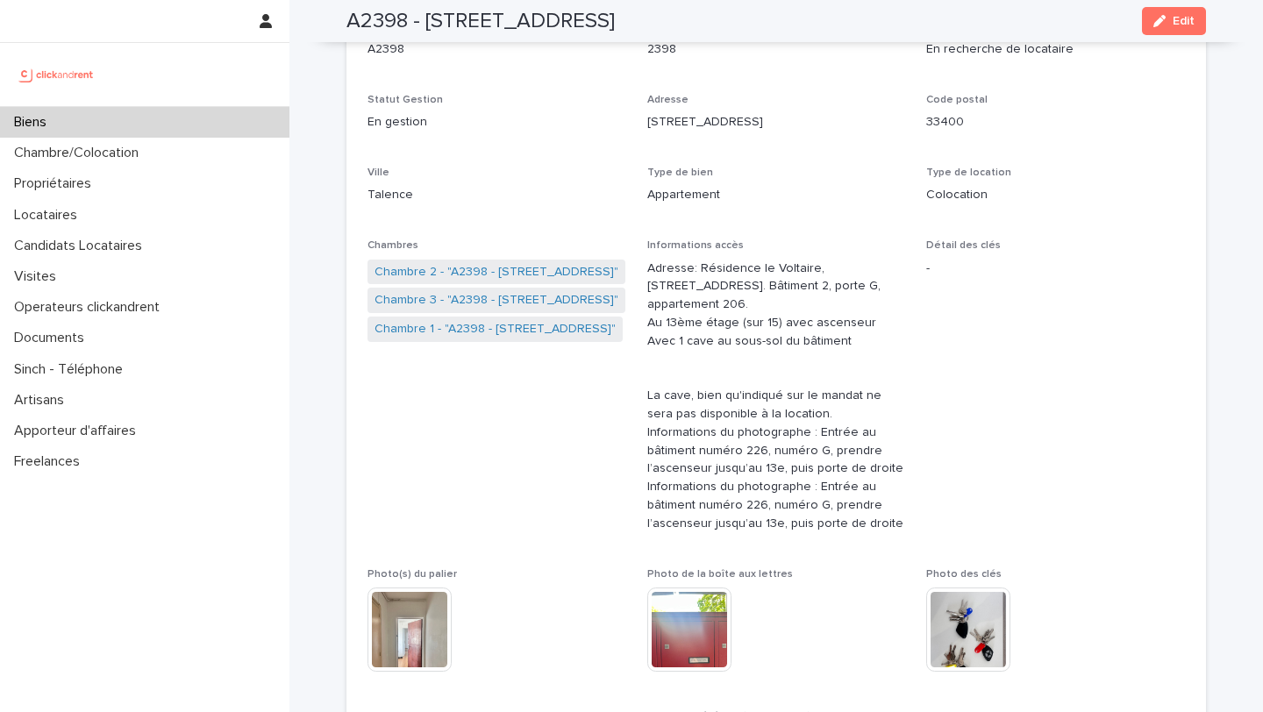
scroll to position [4549, 0]
